Goal: Task Accomplishment & Management: Use online tool/utility

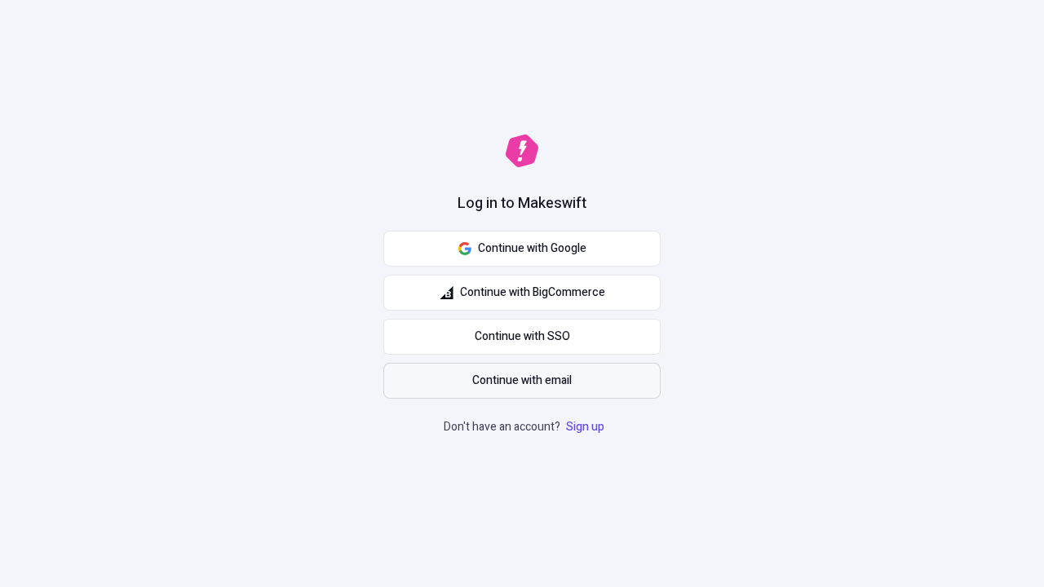
click at [522, 381] on span "Continue with email" at bounding box center [522, 381] width 100 height 18
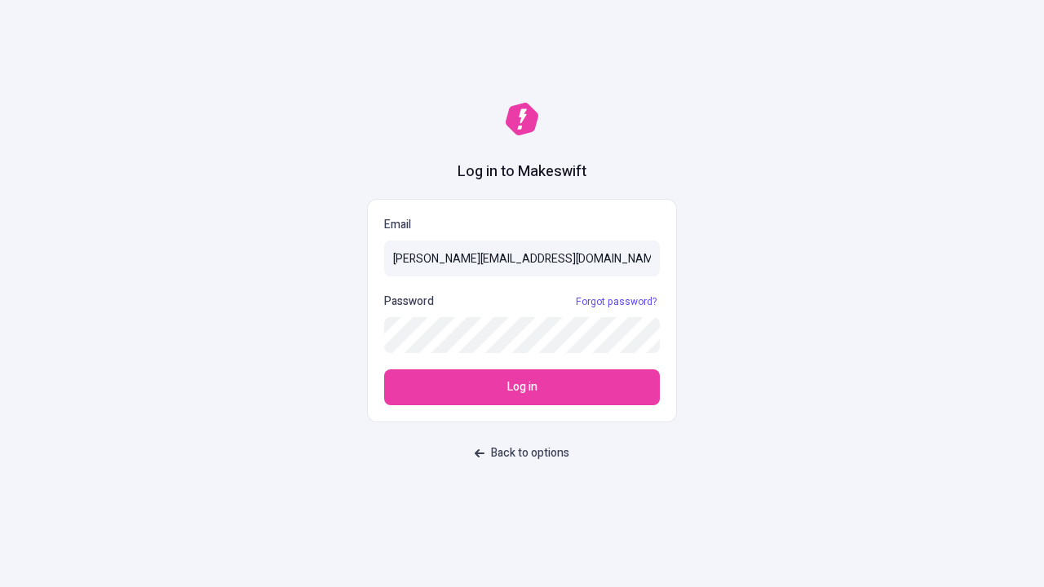
type input "sasha+test-ui@makeswift.com"
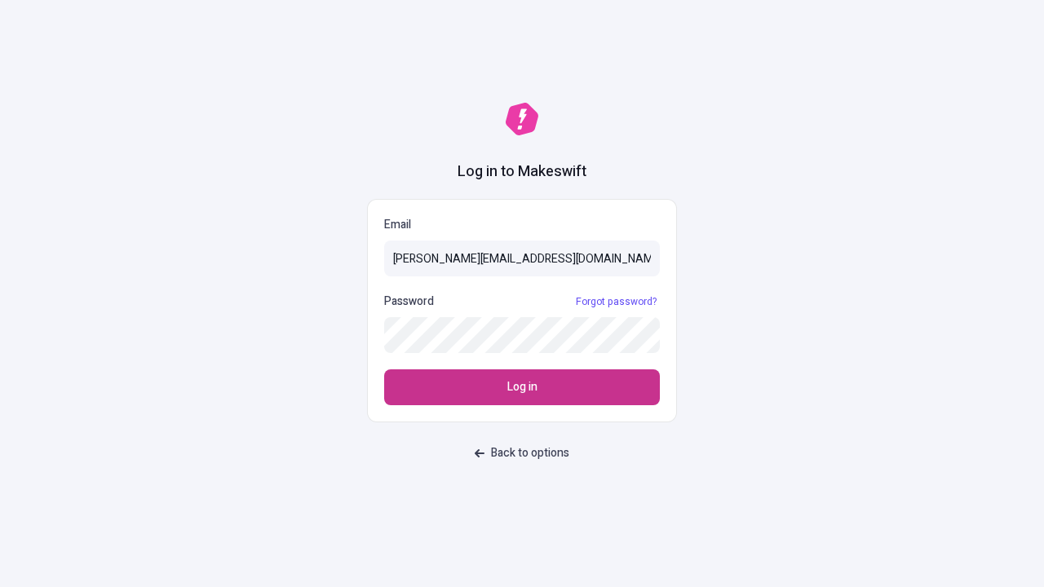
click at [522, 387] on span "Log in" at bounding box center [522, 388] width 30 height 18
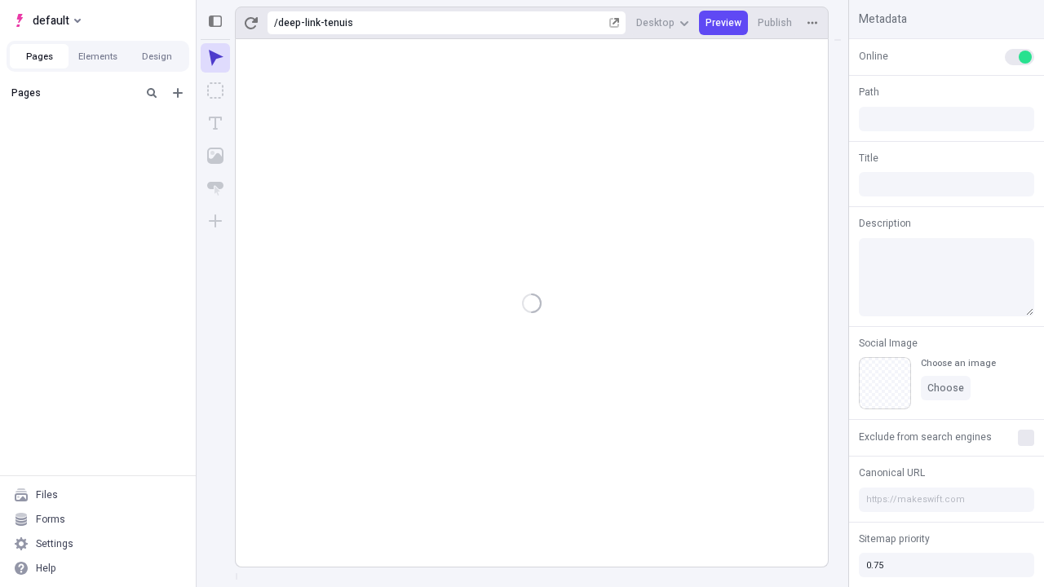
type input "/deep-link-tenuis"
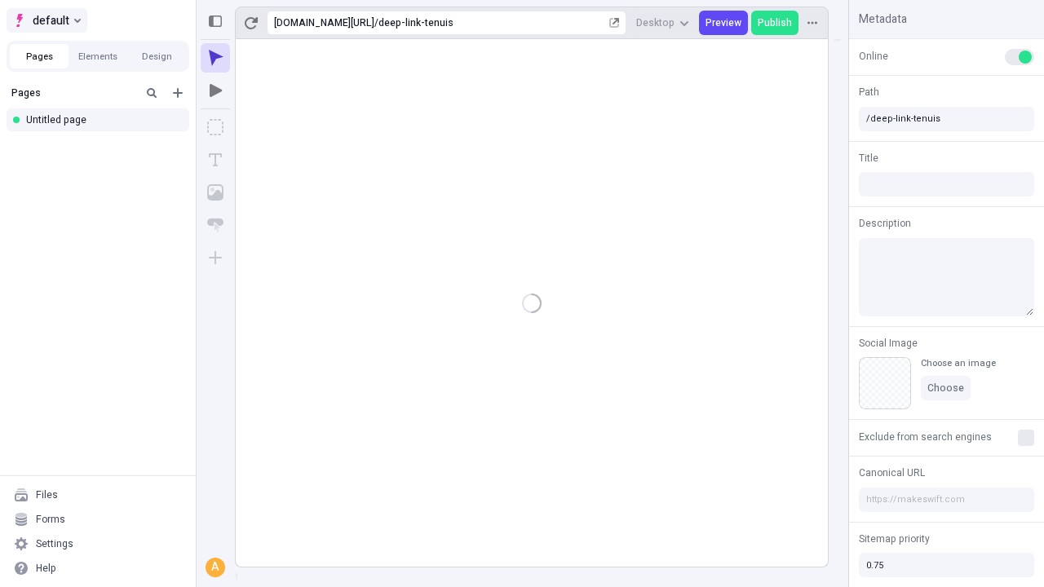
click at [46, 20] on span "default" at bounding box center [51, 21] width 37 height 20
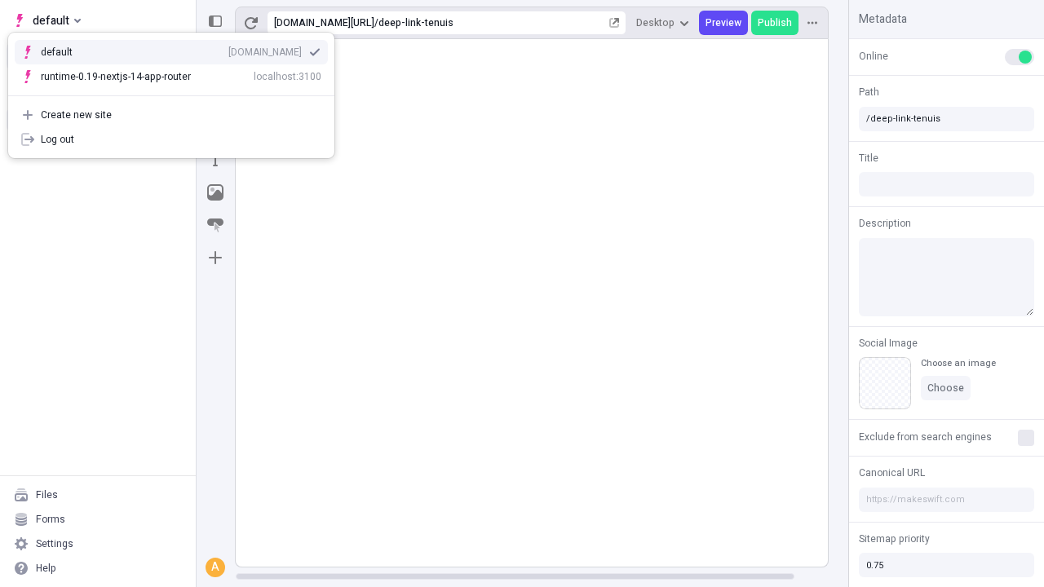
click at [171, 115] on div "Create new site" at bounding box center [181, 114] width 281 height 13
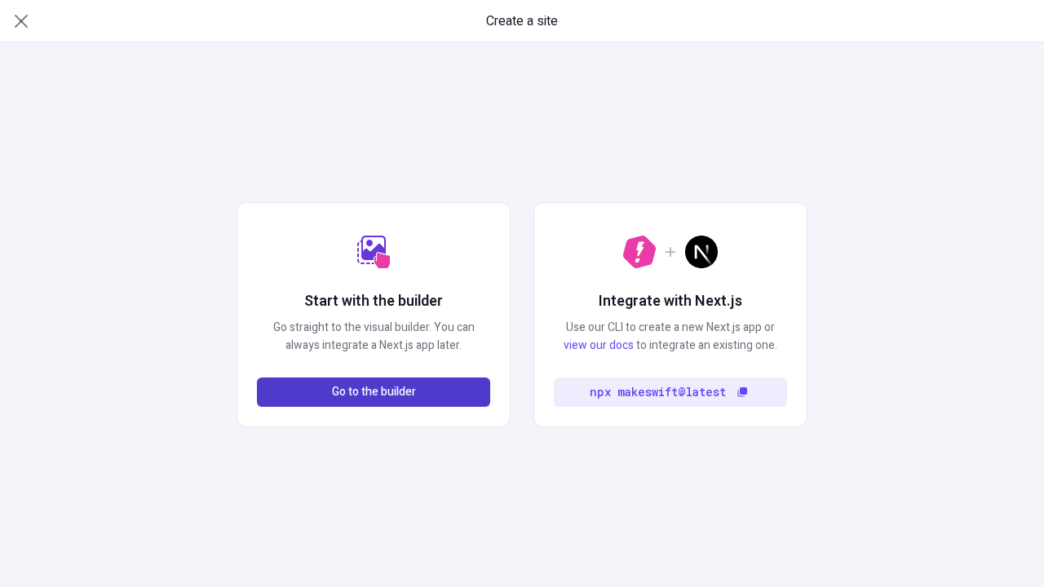
click at [374, 392] on span "Go to the builder" at bounding box center [374, 392] width 84 height 18
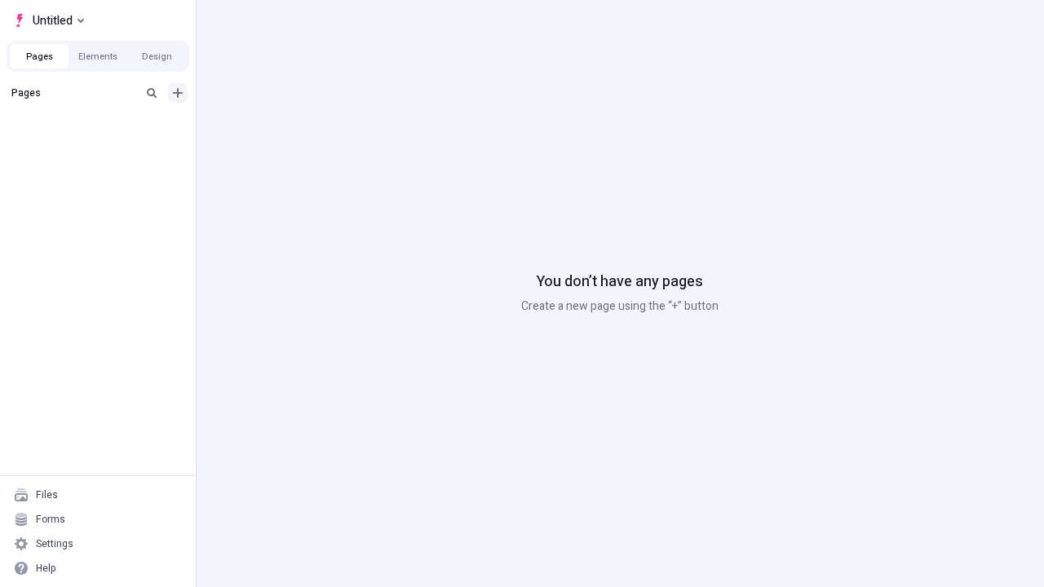
click at [178, 93] on icon "Add new" at bounding box center [178, 93] width 10 height 10
click at [103, 146] on div "Blank page" at bounding box center [102, 148] width 157 height 24
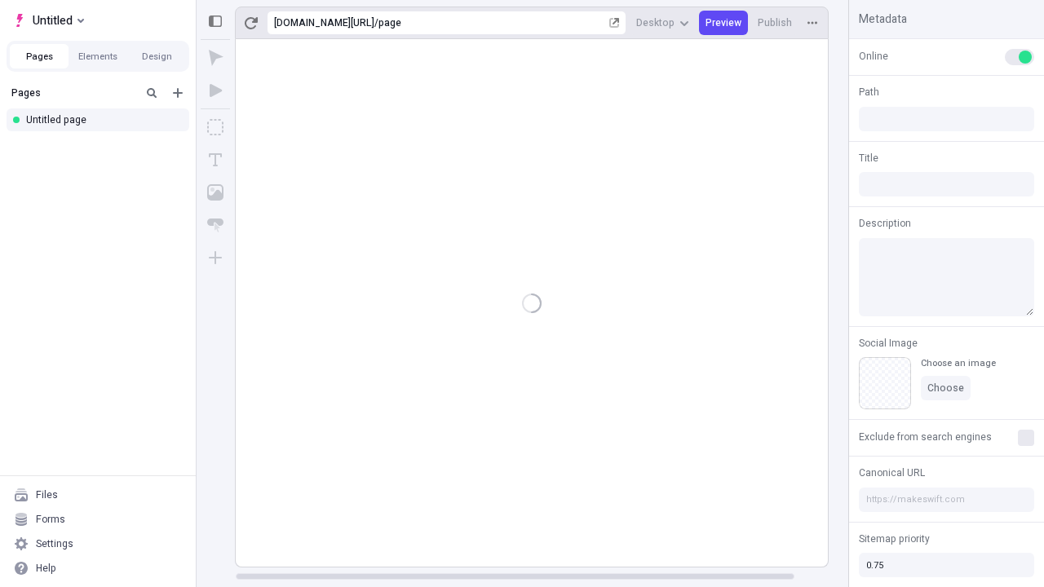
type input "/page"
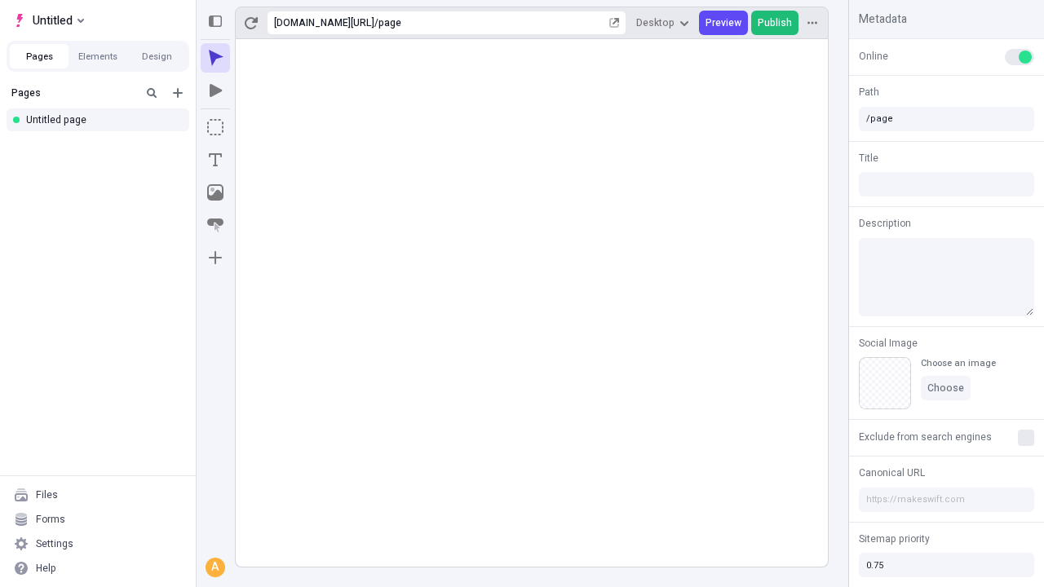
click at [776, 23] on span "Publish" at bounding box center [775, 22] width 34 height 13
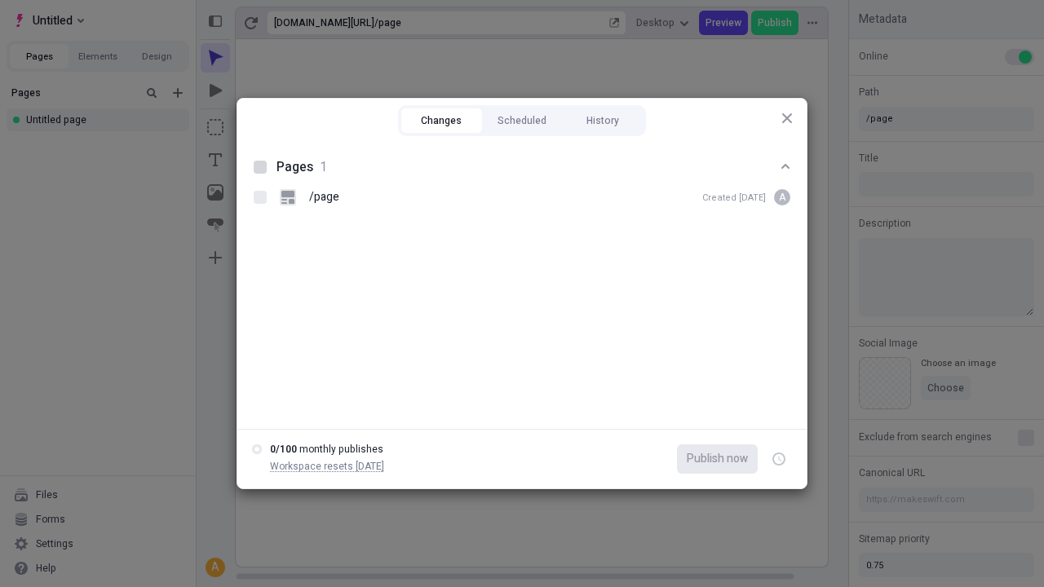
click at [441, 121] on button "Changes" at bounding box center [441, 120] width 81 height 24
click at [260, 167] on div at bounding box center [260, 167] width 13 height 13
checkbox input "true"
click at [779, 459] on icon "button" at bounding box center [780, 460] width 4 height 6
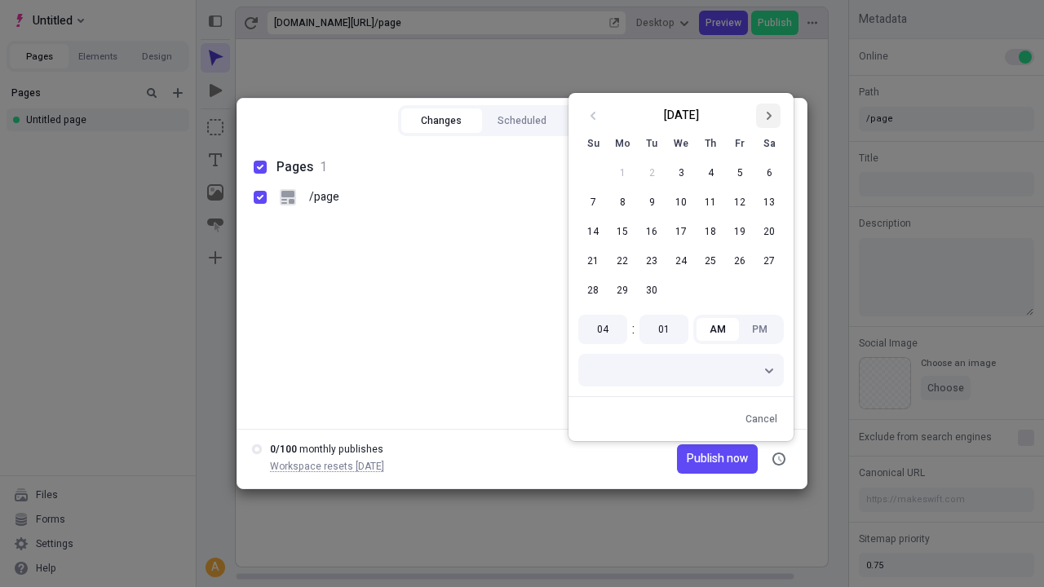
click at [768, 116] on icon "Go to next month" at bounding box center [769, 116] width 10 height 10
click at [693, 459] on span "Publish on [DATE]" at bounding box center [703, 459] width 91 height 18
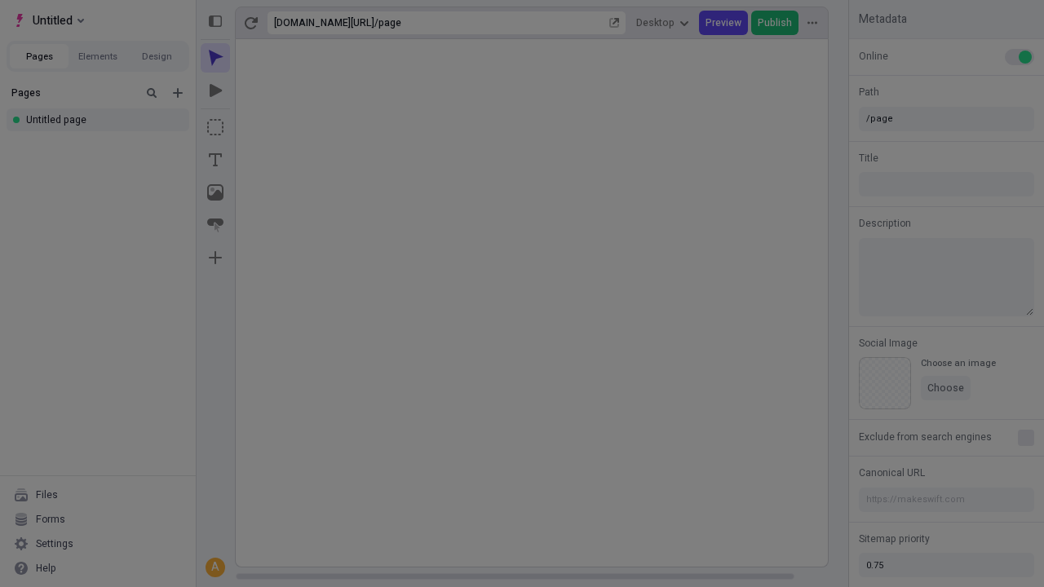
click at [776, 23] on span "Publish" at bounding box center [775, 22] width 34 height 13
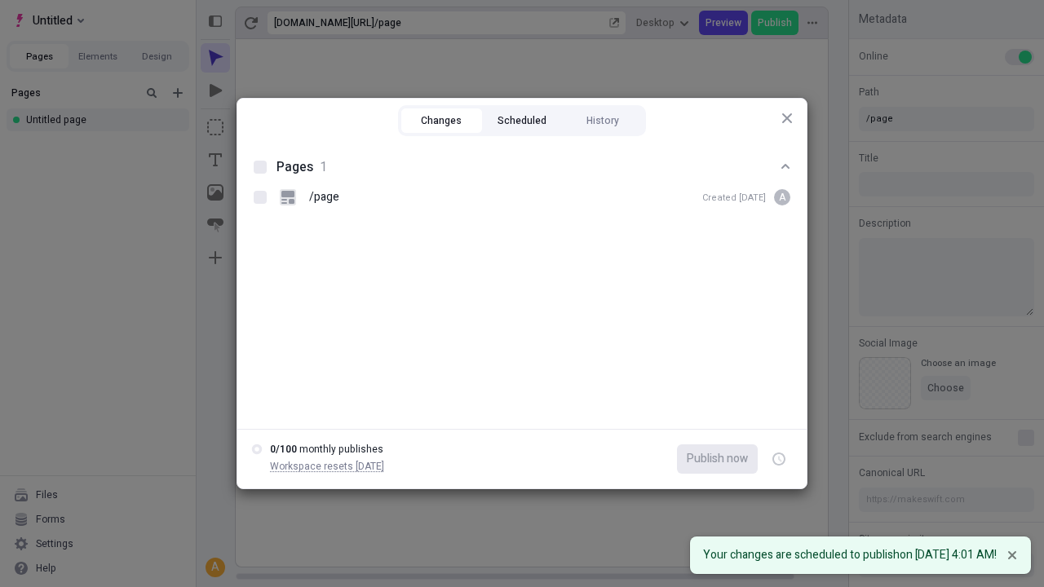
click at [522, 121] on button "Scheduled" at bounding box center [522, 120] width 81 height 24
